Goal: Information Seeking & Learning: Check status

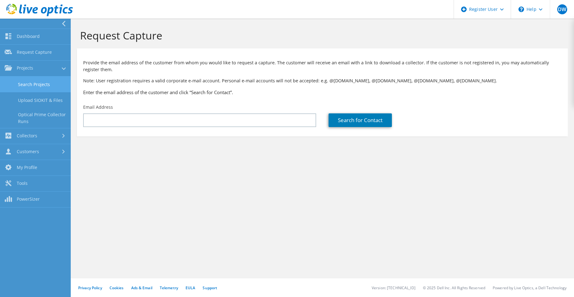
click at [38, 83] on link "Search Projects" at bounding box center [35, 84] width 71 height 16
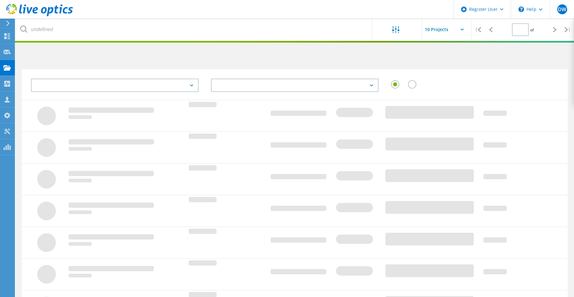
type input "1"
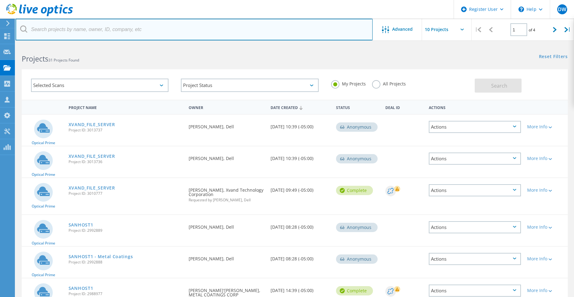
paste input "jwittry@strakejesuit.org"
type input "jwittry@strakejesuit.org"
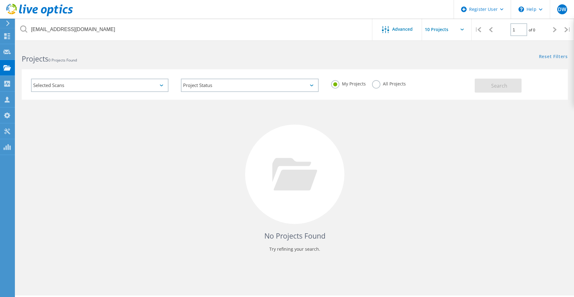
click at [379, 84] on label "All Projects" at bounding box center [389, 83] width 34 height 6
click at [0, 0] on input "All Projects" at bounding box center [0, 0] width 0 height 0
click at [489, 88] on button "Search" at bounding box center [498, 86] width 47 height 14
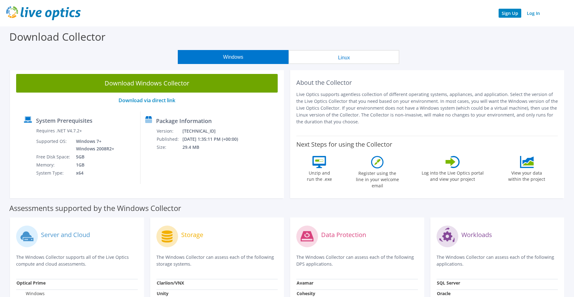
click at [510, 11] on link "Sign Up" at bounding box center [510, 13] width 23 height 9
